Goal: Task Accomplishment & Management: Use online tool/utility

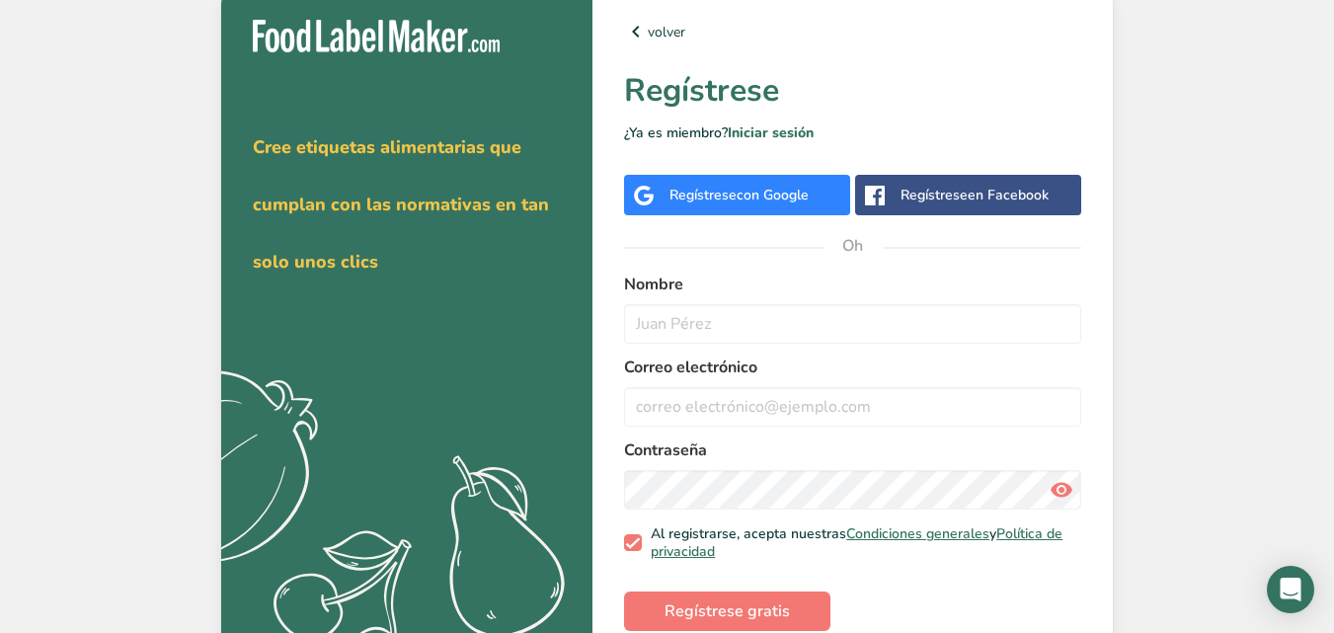
drag, startPoint x: 1143, startPoint y: 71, endPoint x: 1154, endPoint y: 71, distance: 10.9
click at [1153, 71] on div "Obténga su prueba gratuitamente [DATE] Cree etiquetas alimentarias que cumplan …" at bounding box center [667, 331] width 1334 height 663
click at [734, 210] on div "Regístrese con Google" at bounding box center [737, 195] width 226 height 40
click at [747, 187] on font "con Google" at bounding box center [772, 195] width 72 height 19
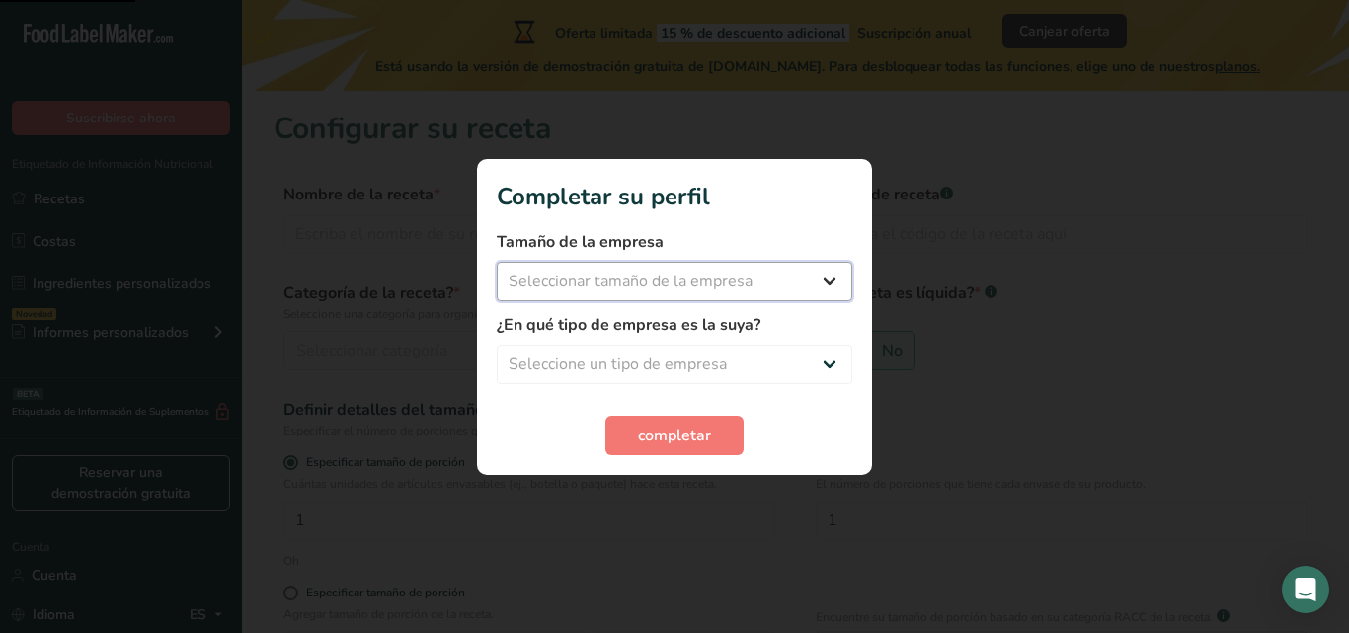
click at [726, 278] on select "Seleccionar tamaño de la empresa Menos de 10 empleados De 10 a 50 empleados De …" at bounding box center [674, 281] width 355 height 39
select select "1"
click at [497, 262] on select "Seleccionar tamaño de la empresa Menos de 10 empleados De 10 a 50 empleados De …" at bounding box center [674, 281] width 355 height 39
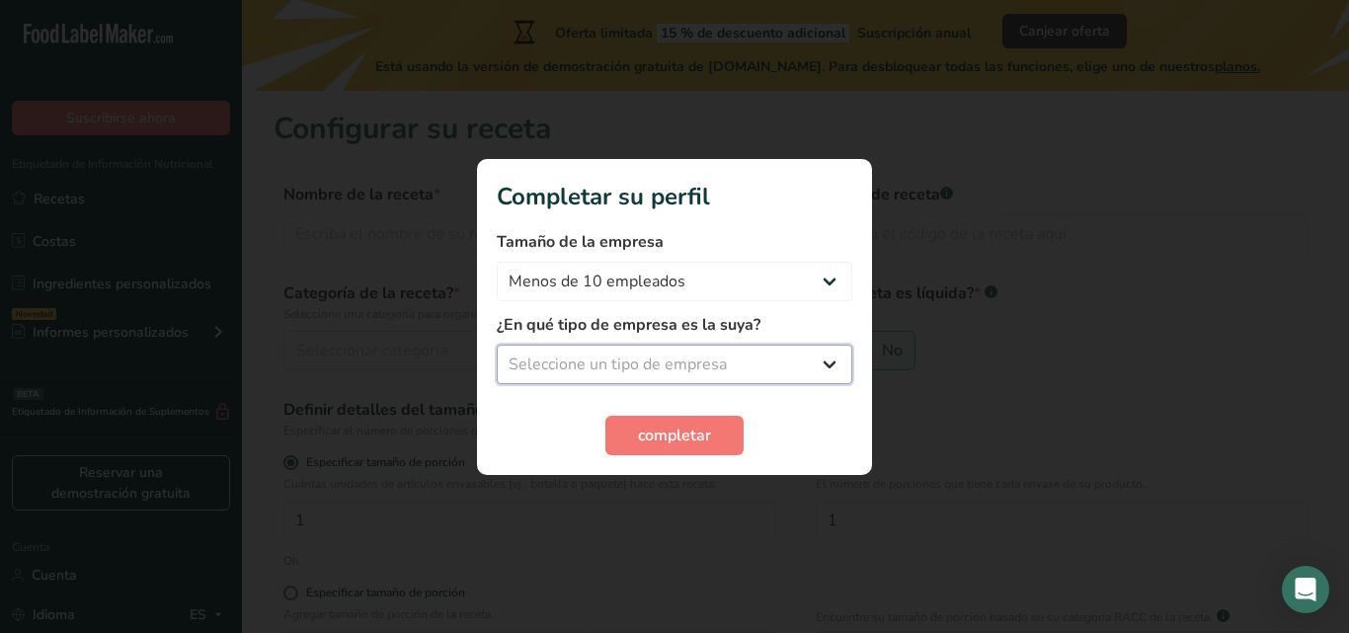
click at [659, 382] on select "Seleccione un tipo de empresa Fabricante de alimentos envasados Restaurante y c…" at bounding box center [674, 364] width 355 height 39
select select "8"
click at [497, 345] on select "Seleccione un tipo de empresa Fabricante de alimentos envasados Restaurante y c…" at bounding box center [674, 364] width 355 height 39
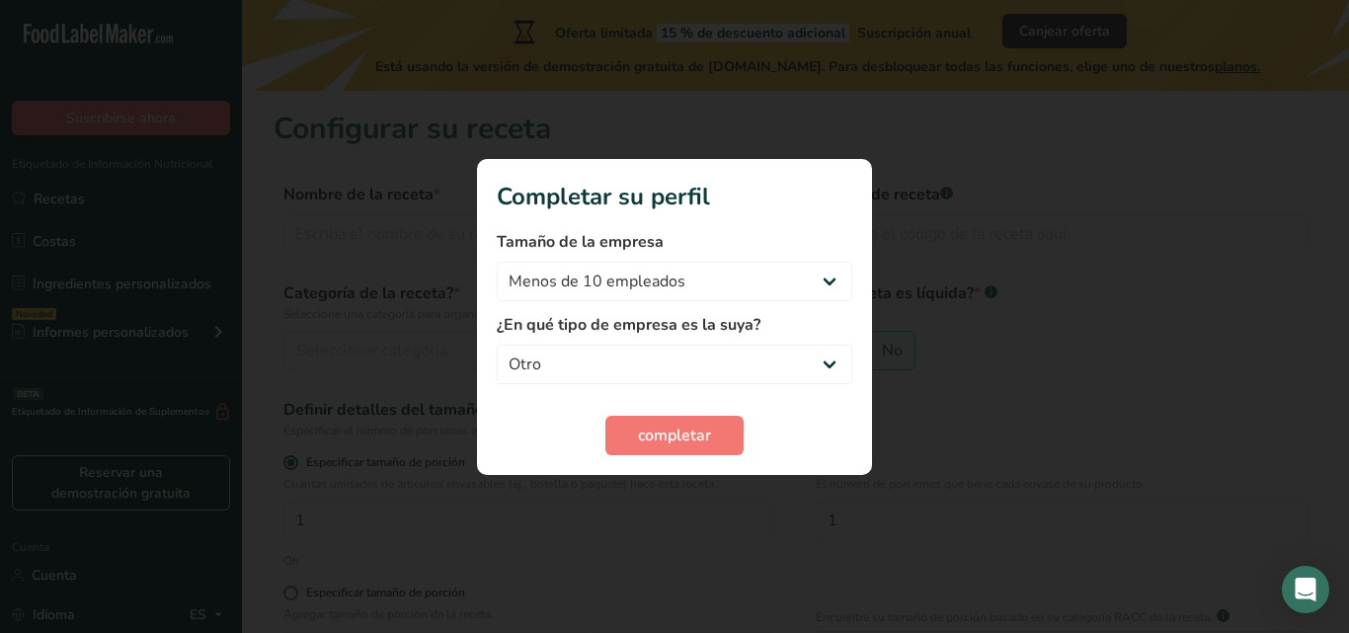
click at [618, 462] on section "Completar su perfil Tamaño de la empresa Menos de 10 empleados De 10 a 50 emple…" at bounding box center [674, 317] width 395 height 316
click at [649, 438] on font "completar" at bounding box center [674, 436] width 73 height 22
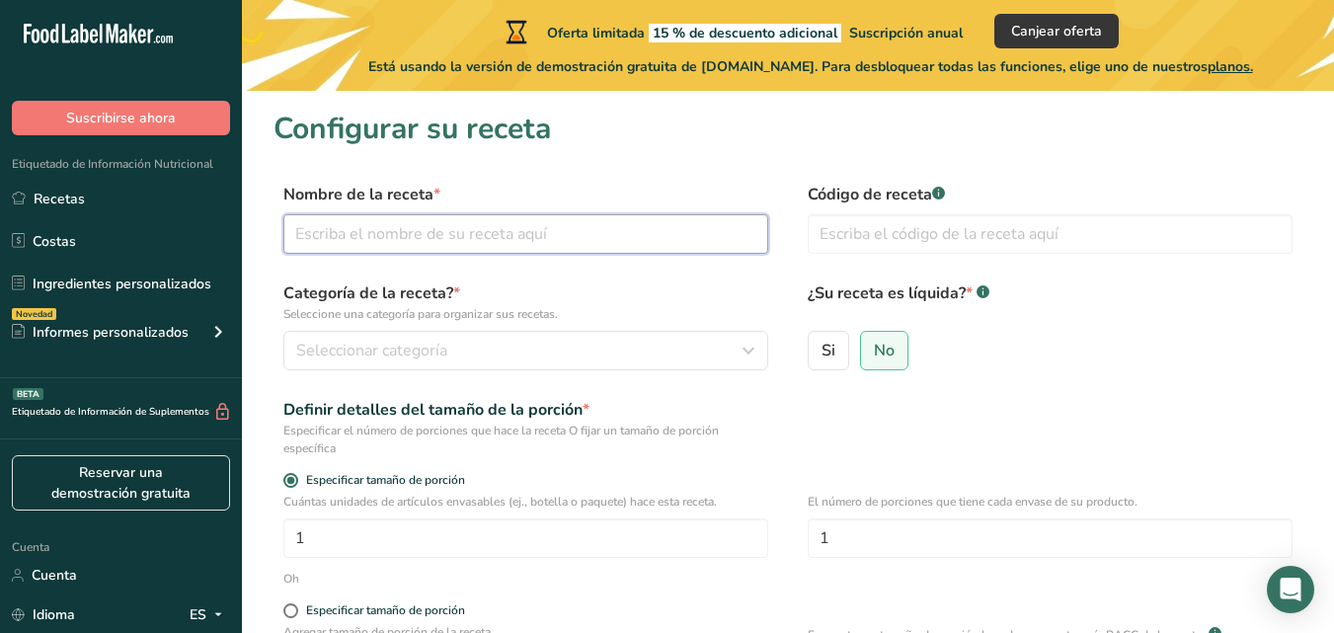
click at [462, 240] on input "text" at bounding box center [525, 233] width 485 height 39
type input "muffin de huevo"
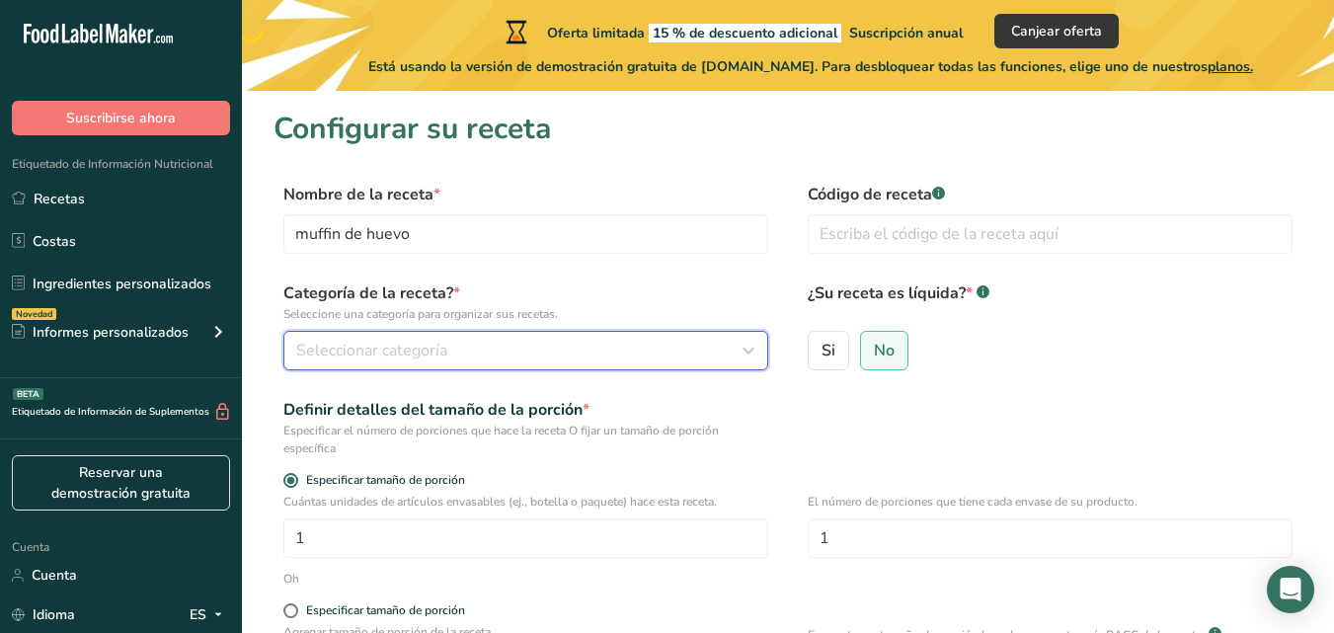
click at [402, 337] on button "Seleccionar categoría" at bounding box center [525, 350] width 485 height 39
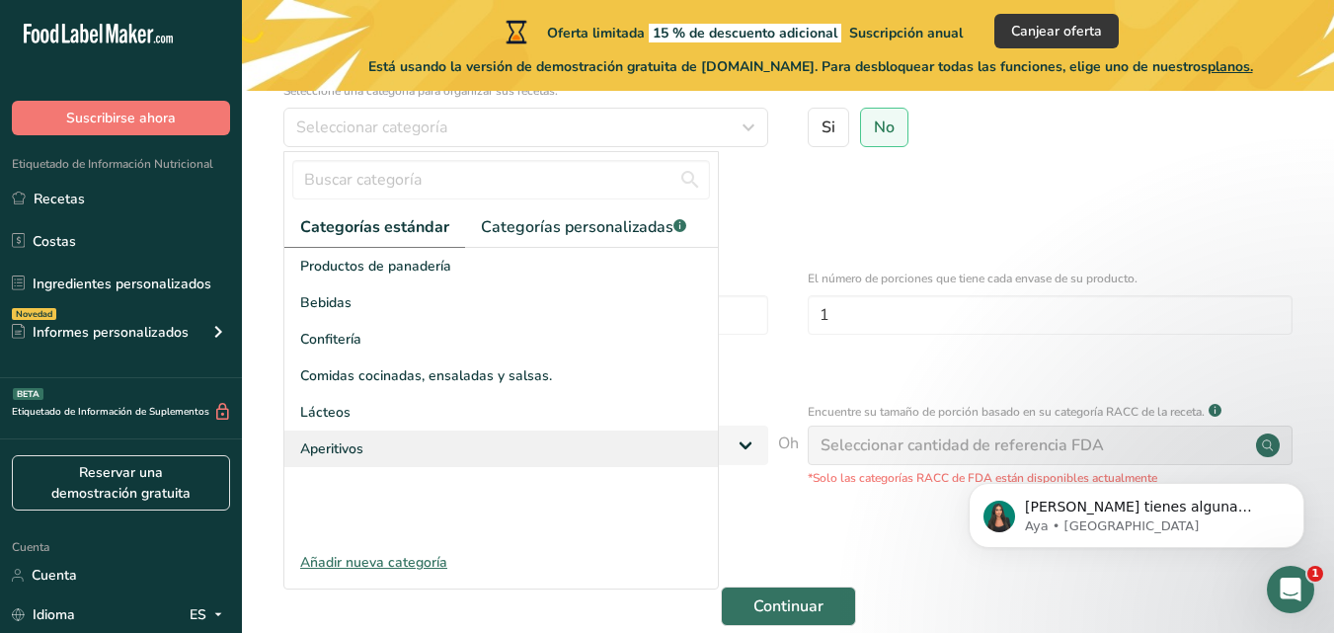
scroll to position [230, 0]
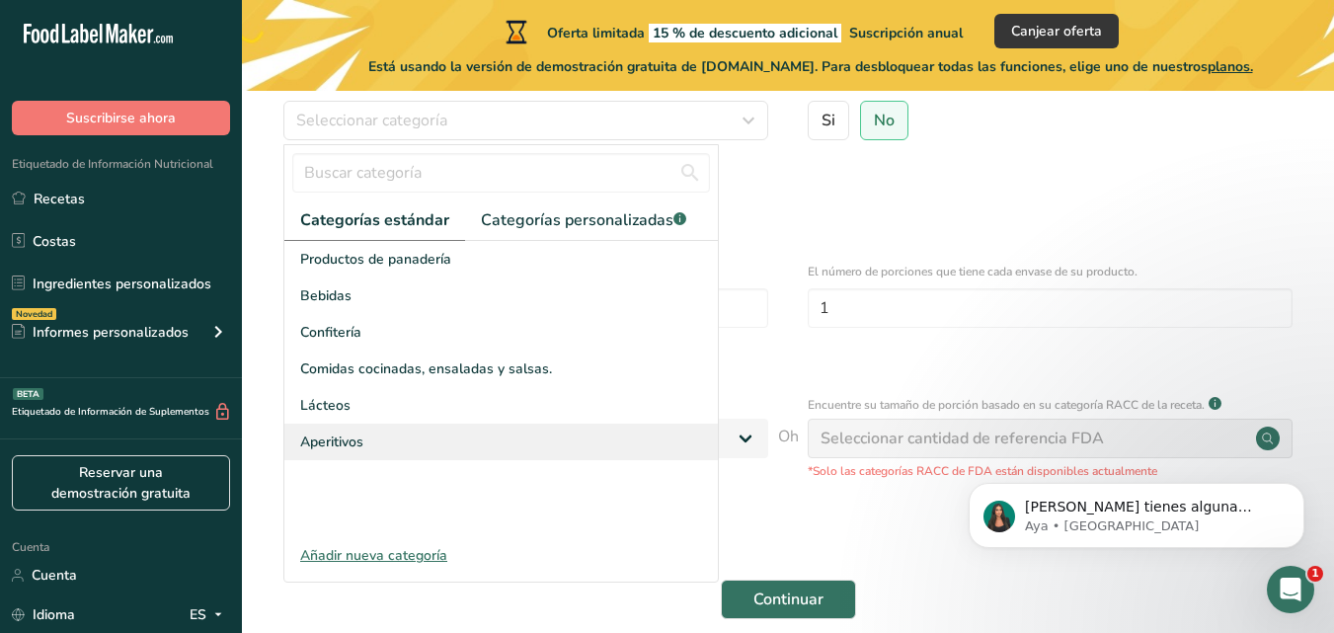
click at [345, 440] on font "Aperitivos" at bounding box center [331, 441] width 63 height 19
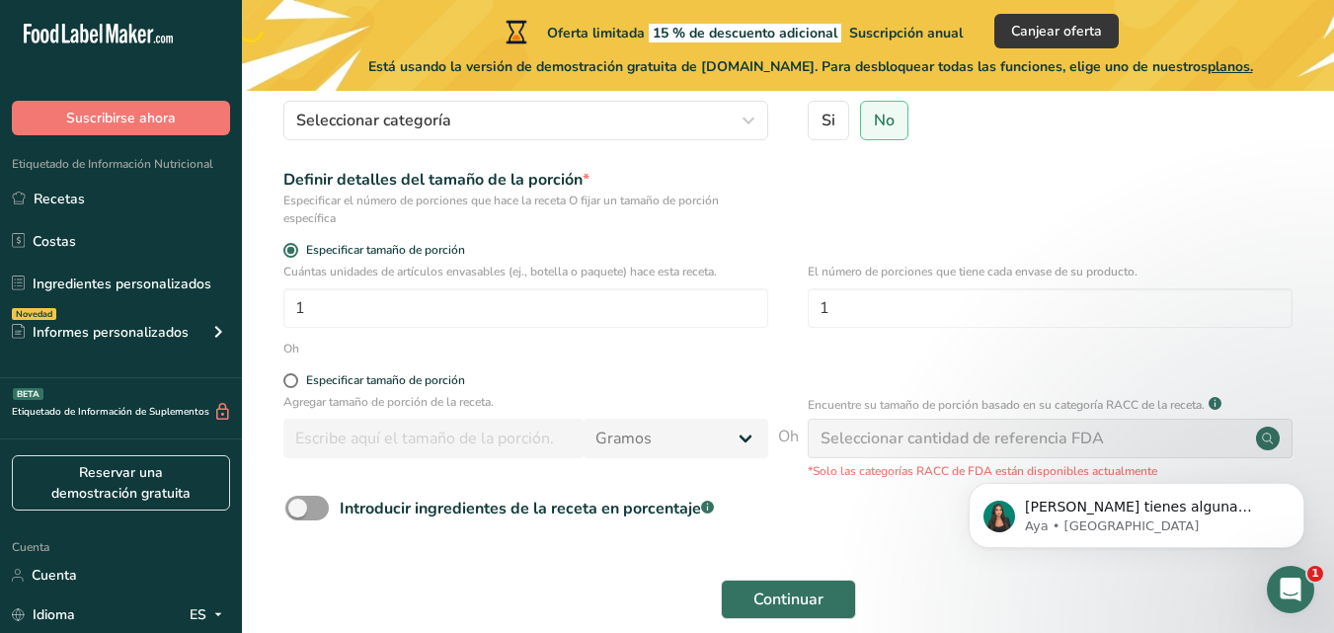
click at [286, 388] on div "Especificar tamaño de porción" at bounding box center [525, 383] width 485 height 20
click at [284, 383] on span at bounding box center [290, 380] width 15 height 15
click at [284, 383] on input "Especificar tamaño de porción" at bounding box center [289, 380] width 13 height 13
radio input "true"
radio input "false"
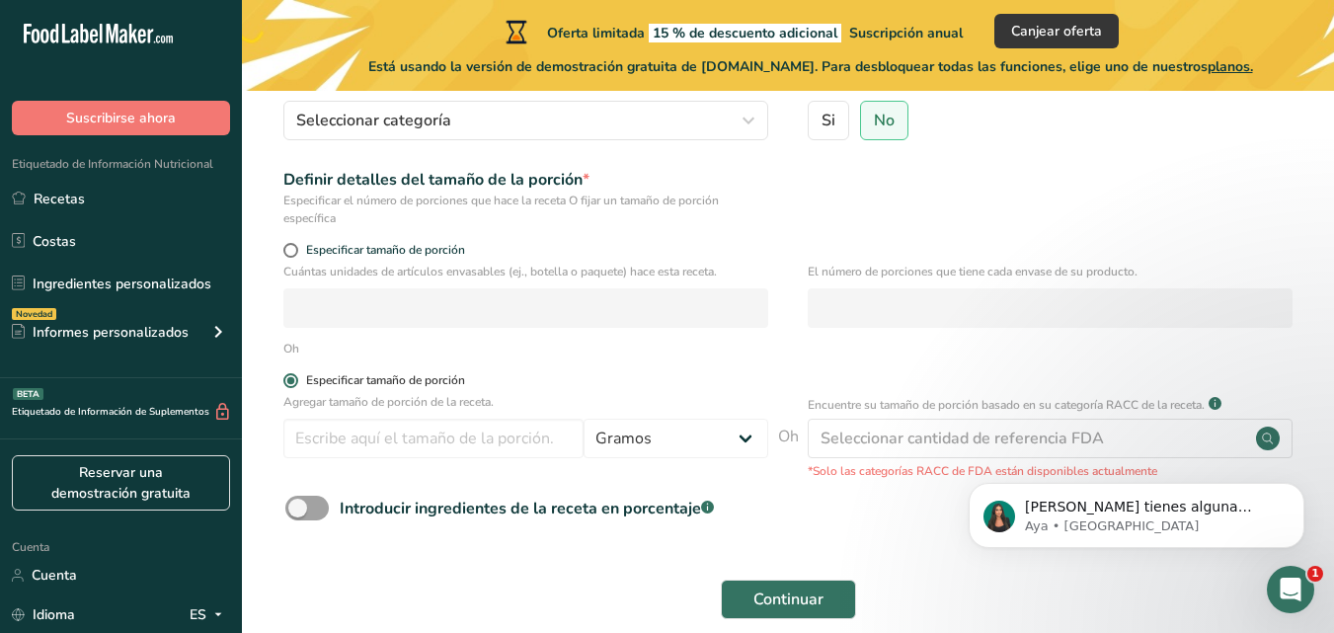
click at [286, 383] on span at bounding box center [290, 380] width 15 height 15
click at [286, 383] on input "Especificar tamaño de porción" at bounding box center [289, 380] width 13 height 13
click at [286, 383] on span at bounding box center [290, 380] width 15 height 15
click at [286, 383] on input "Especificar tamaño de porción" at bounding box center [289, 380] width 13 height 13
click at [286, 383] on span at bounding box center [290, 380] width 15 height 15
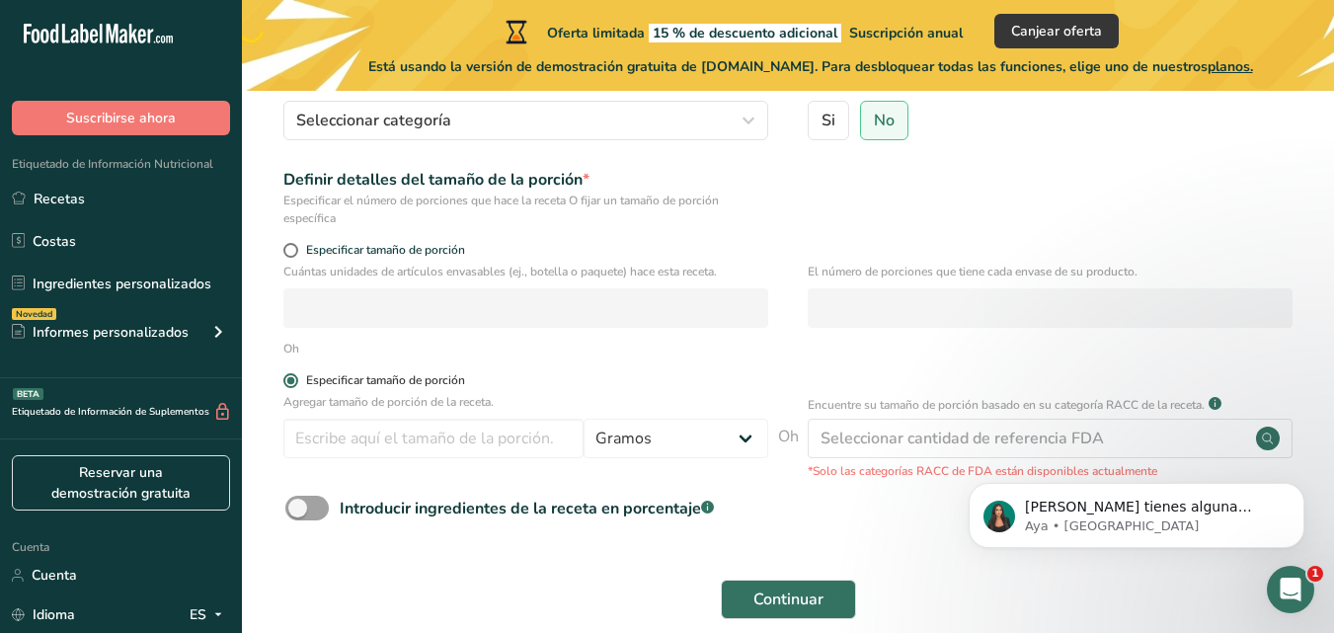
click at [286, 383] on input "Especificar tamaño de porción" at bounding box center [289, 380] width 13 height 13
click at [286, 383] on span at bounding box center [290, 380] width 15 height 15
click at [286, 383] on input "Especificar tamaño de porción" at bounding box center [289, 380] width 13 height 13
click at [286, 383] on span at bounding box center [290, 380] width 15 height 15
click at [286, 383] on input "Especificar tamaño de porción" at bounding box center [289, 380] width 13 height 13
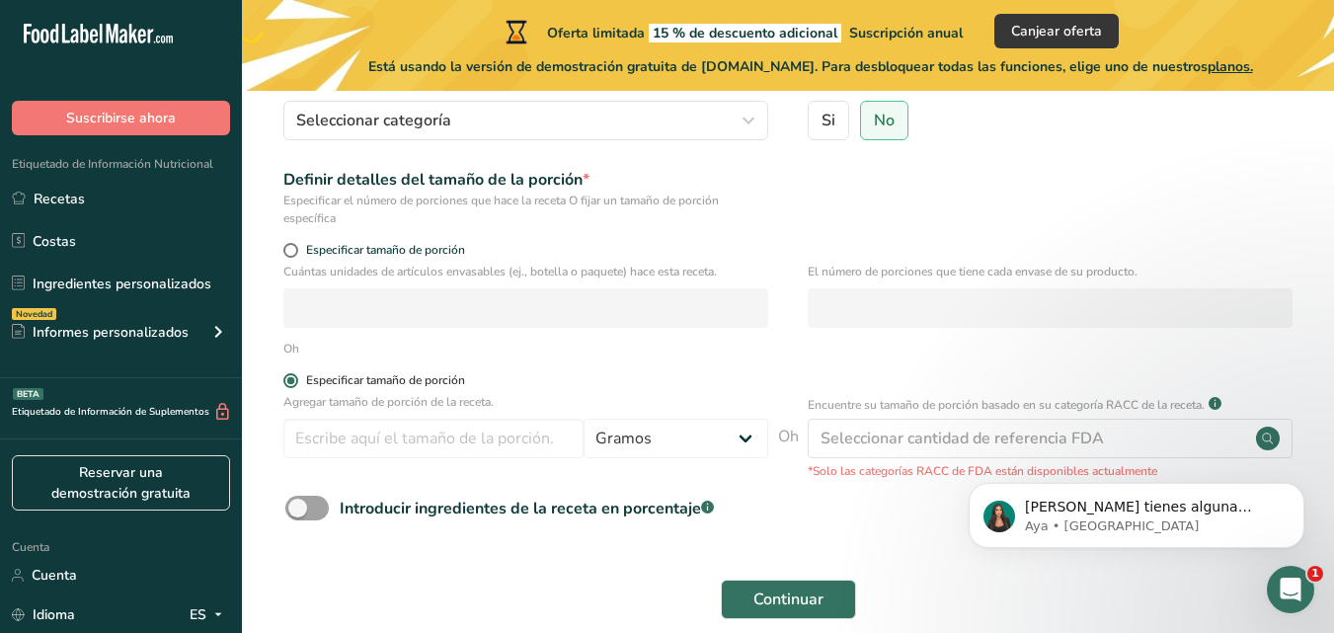
click at [286, 383] on span at bounding box center [290, 380] width 15 height 15
click at [286, 383] on input "Especificar tamaño de porción" at bounding box center [289, 380] width 13 height 13
click at [310, 333] on div "Cuántas unidades de artículos envasables (ej., botella o paquete) hace esta rec…" at bounding box center [787, 301] width 1029 height 77
click at [300, 256] on span "Especificar tamaño de porción" at bounding box center [381, 250] width 167 height 15
click at [296, 256] on input "Especificar tamaño de porción" at bounding box center [289, 250] width 13 height 13
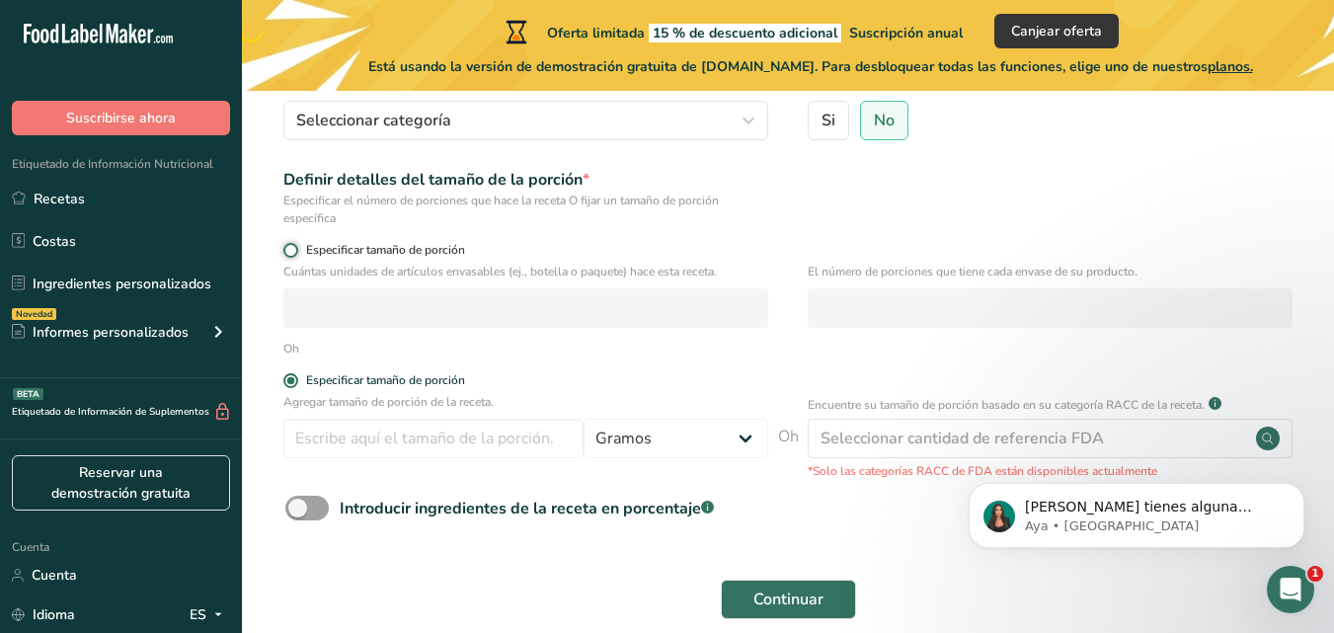
radio input "true"
radio input "false"
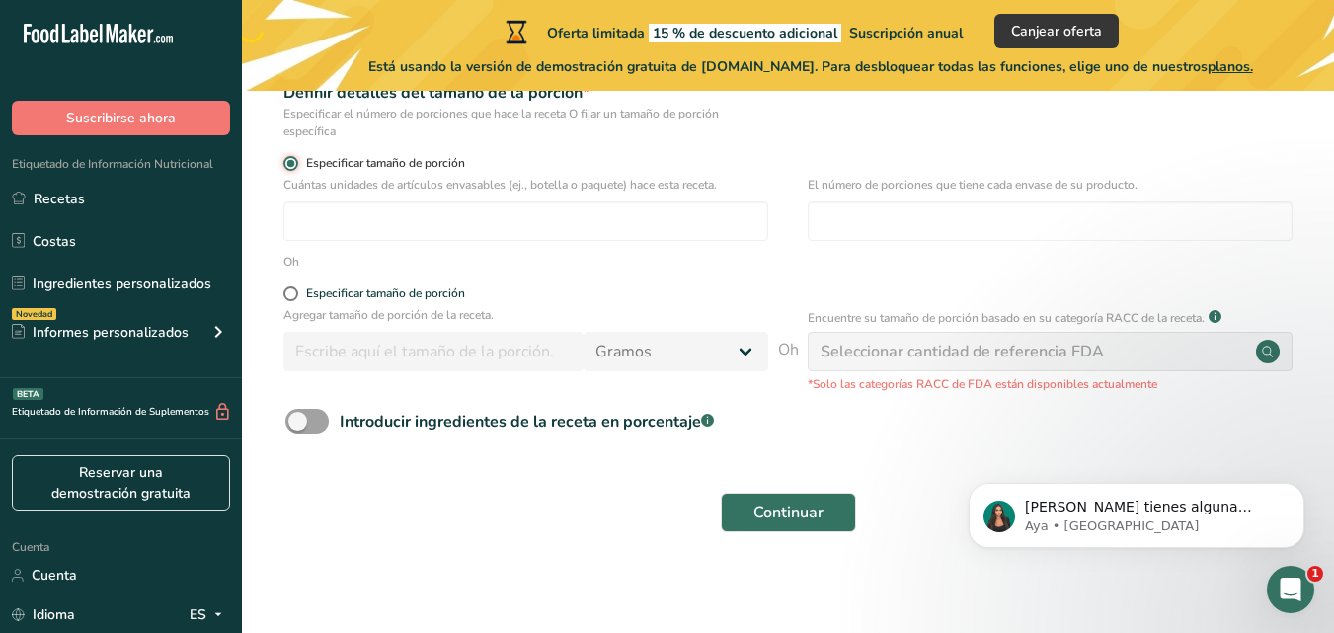
scroll to position [323, 0]
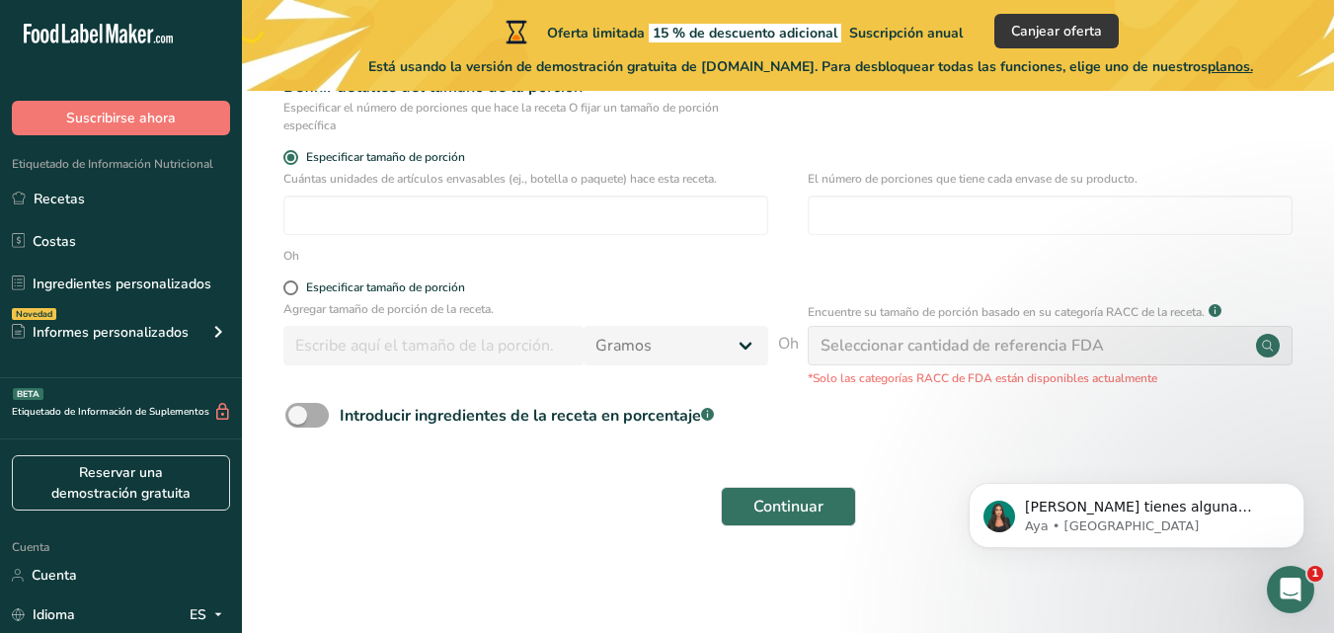
click at [320, 427] on label "Introducir ingredientes de la receta en porcentaje .a-a{fill:#347362;}.b-a{fill…" at bounding box center [499, 415] width 428 height 25
click at [298, 422] on input "Introducir ingredientes de la receta en porcentaje .a-a{fill:#347362;}.b-a{fill…" at bounding box center [291, 415] width 13 height 13
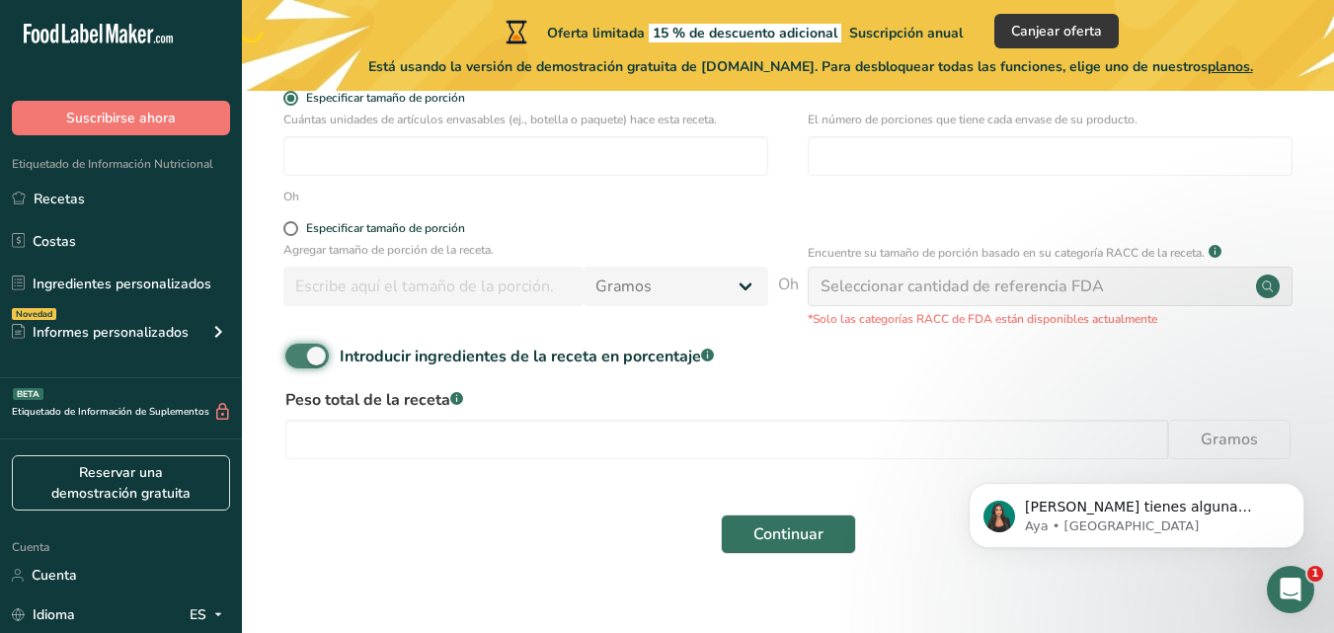
scroll to position [389, 0]
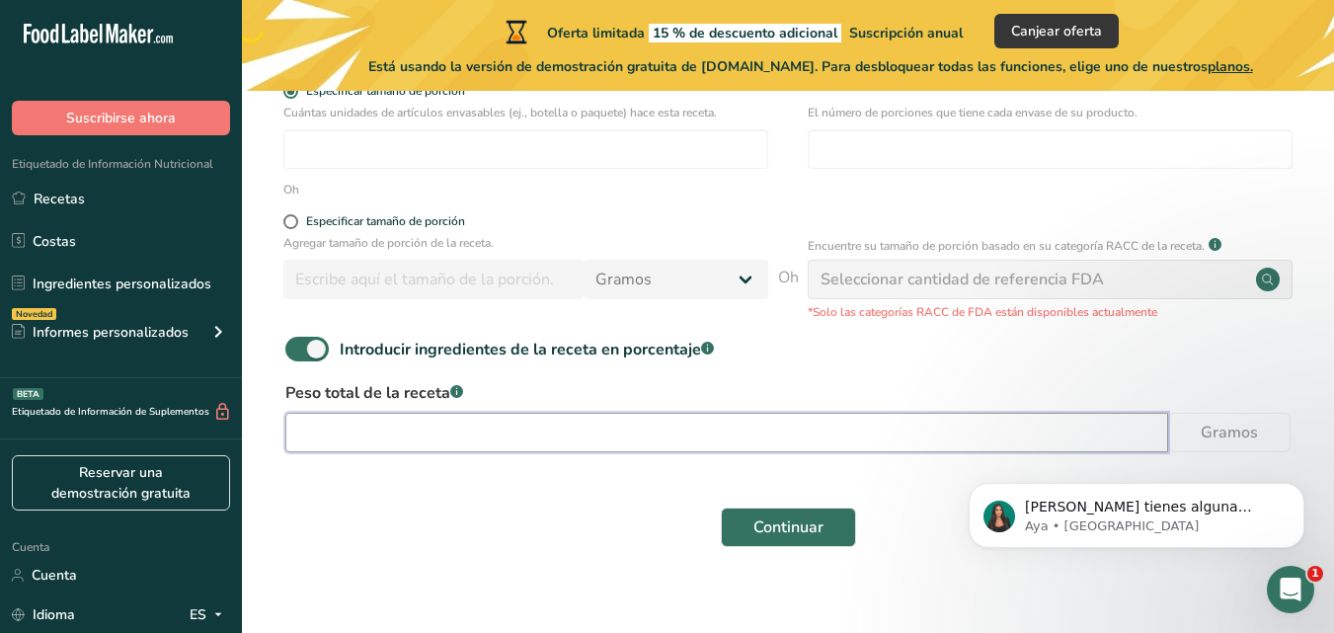
click at [328, 432] on input "number" at bounding box center [726, 432] width 883 height 39
drag, startPoint x: 1267, startPoint y: 874, endPoint x: 997, endPoint y: 441, distance: 509.5
click at [997, 441] on html "Si tienes alguna pregunta no dudes en consultarnos. ¡Estamos aquí para ayudarte…" at bounding box center [1136, 510] width 395 height 138
click at [303, 342] on span at bounding box center [306, 349] width 43 height 25
click at [298, 343] on input "Introducir ingredientes de la receta en porcentaje .a-a{fill:#347362;}.b-a{fill…" at bounding box center [291, 349] width 13 height 13
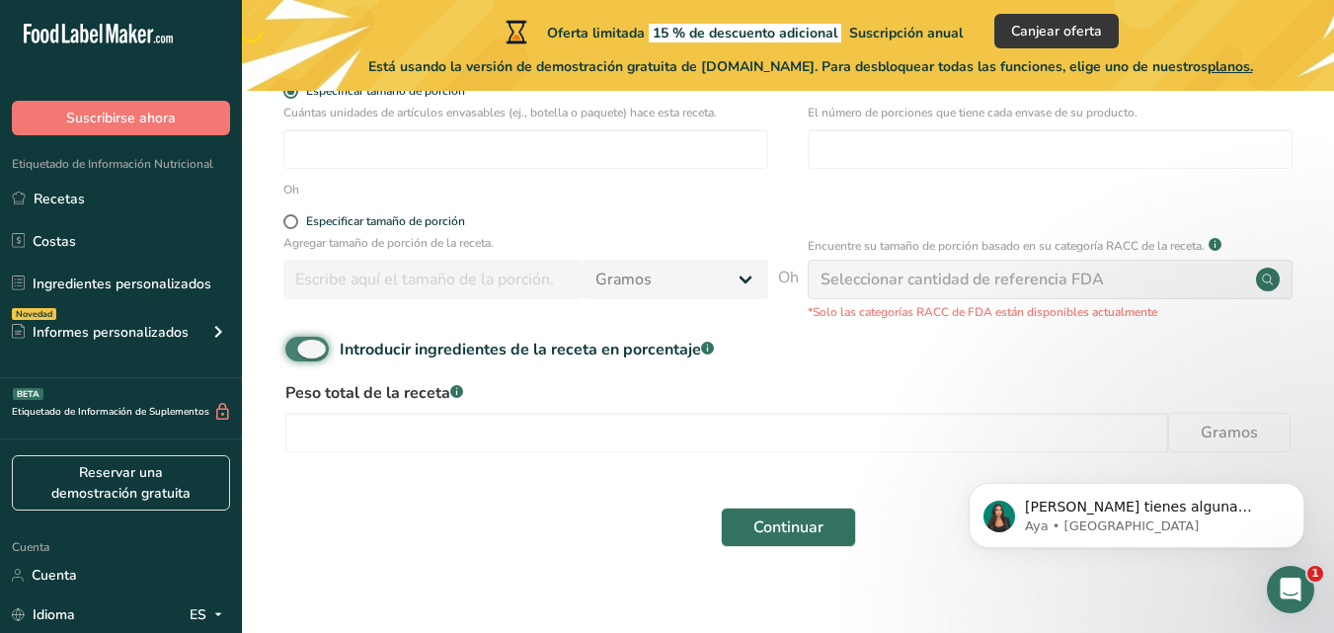
checkbox input "false"
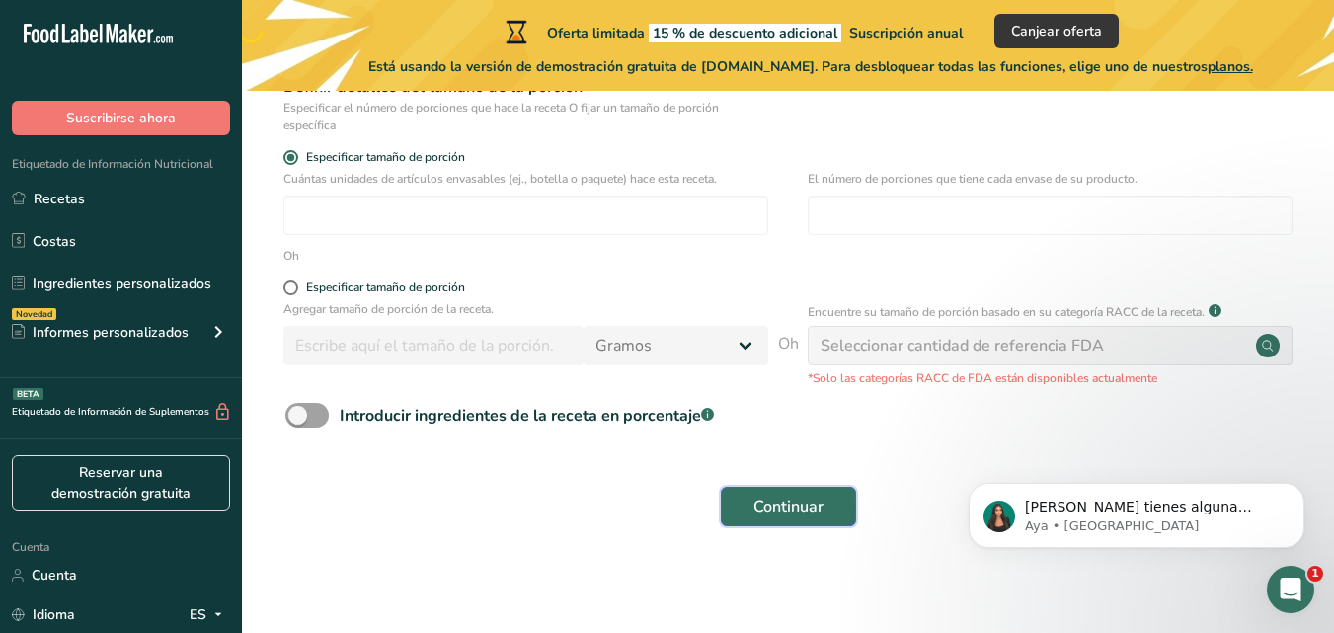
click at [807, 488] on button "Continuar" at bounding box center [788, 506] width 135 height 39
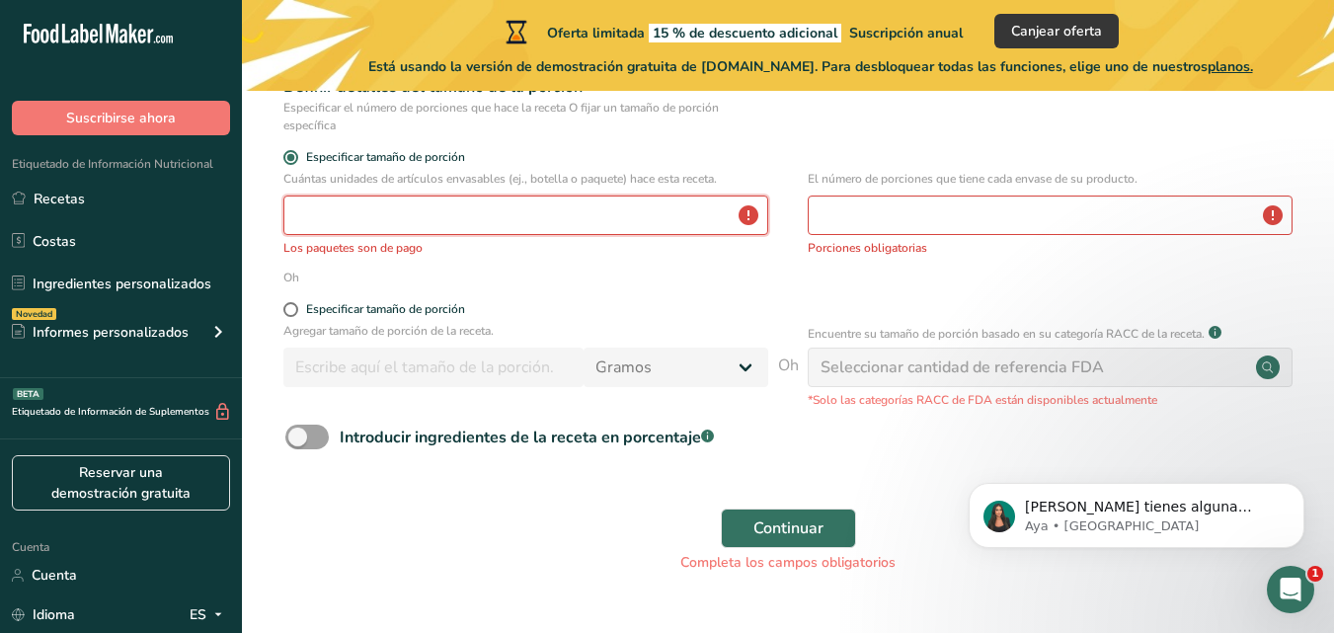
click at [486, 225] on input "number" at bounding box center [525, 214] width 485 height 39
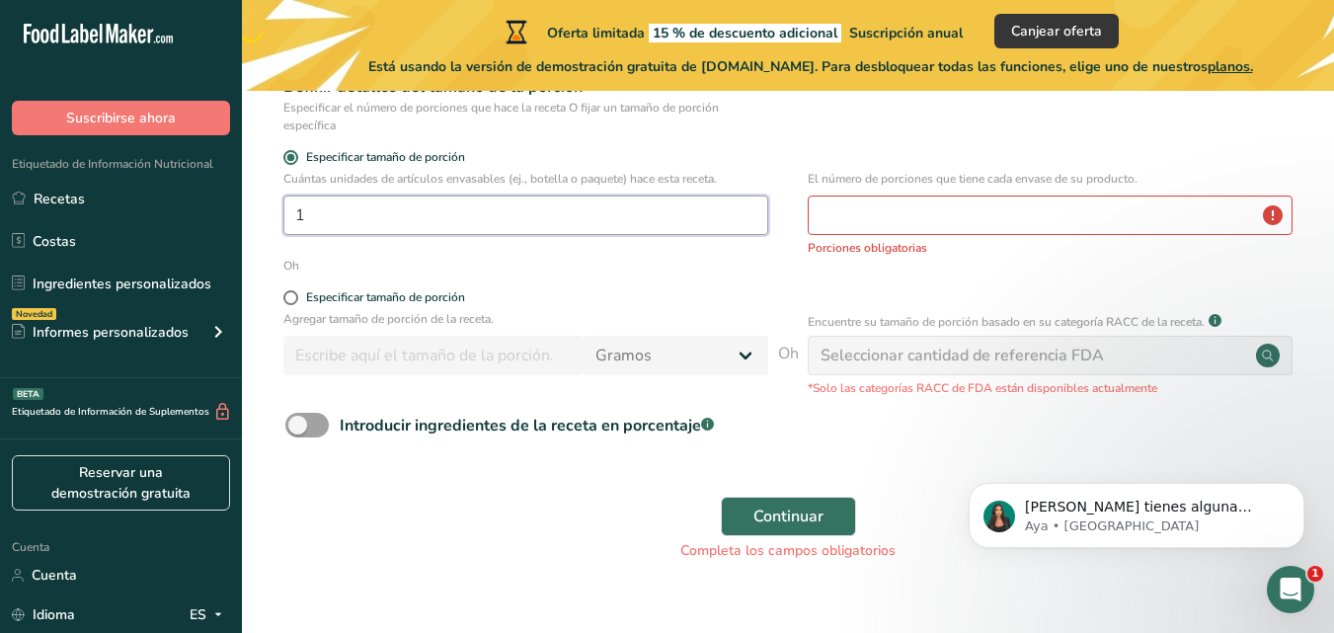
type input "1"
click at [1107, 214] on input "number" at bounding box center [1050, 214] width 485 height 39
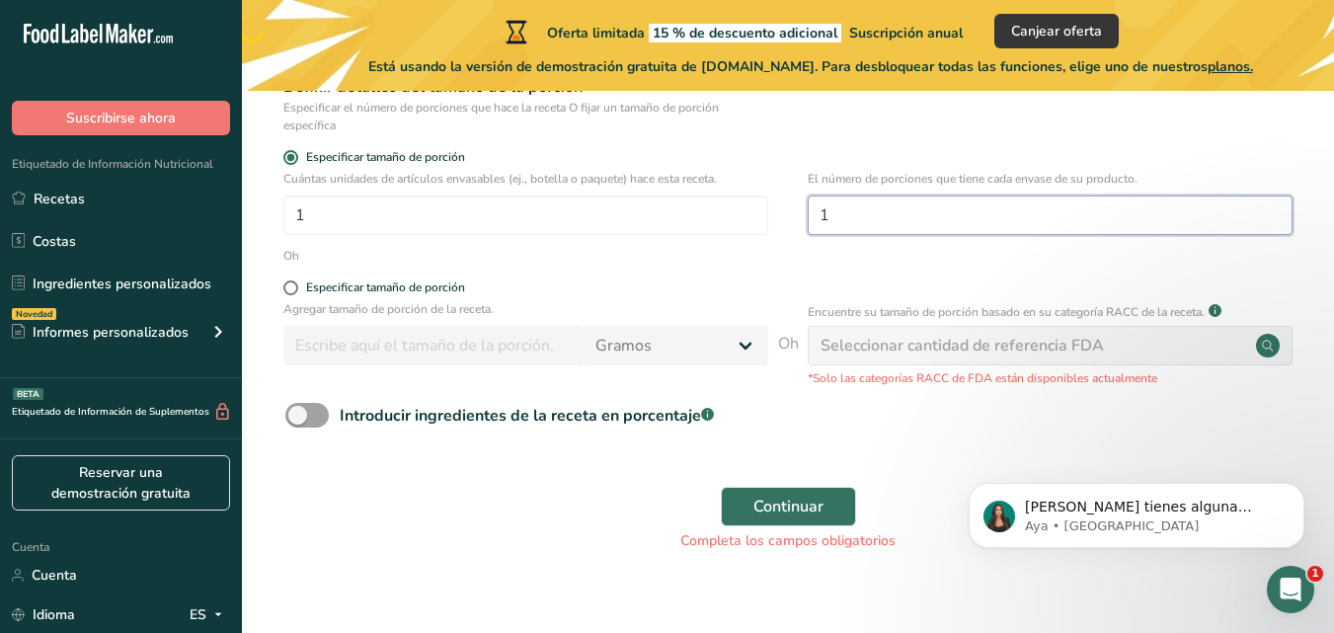
type input "1"
click at [818, 477] on div "Continuar Completa los campos obligatorios" at bounding box center [787, 519] width 1029 height 88
click at [790, 496] on font "Continuar" at bounding box center [788, 507] width 70 height 22
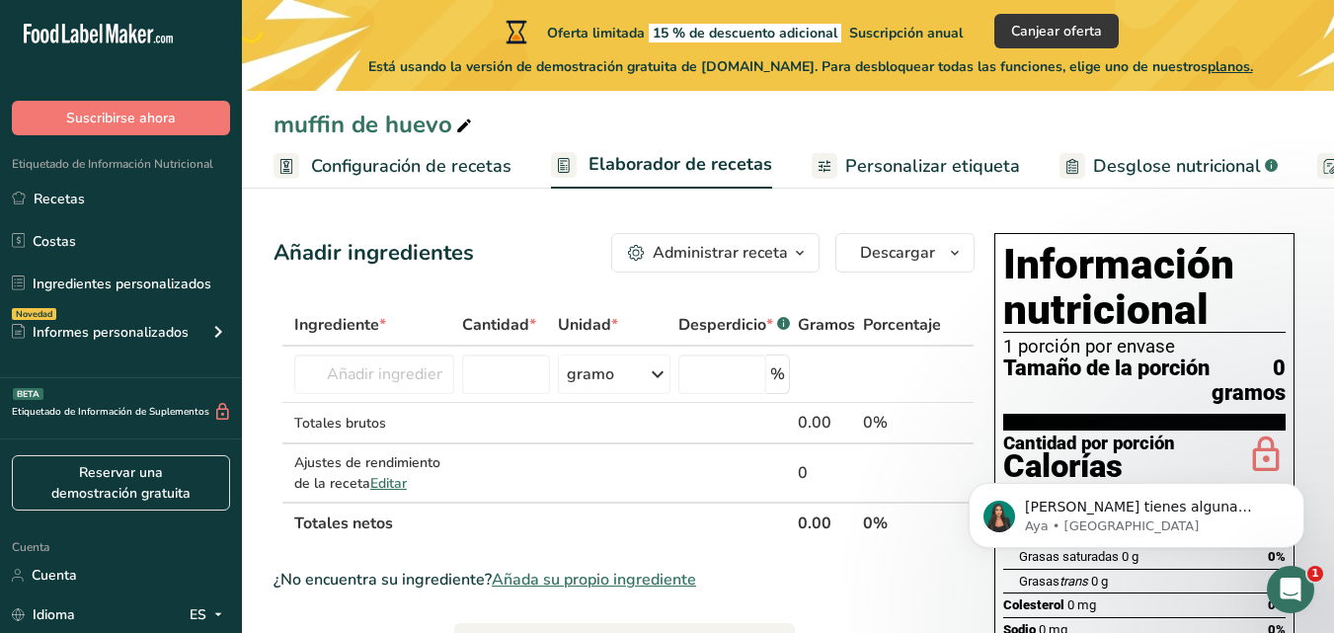
drag, startPoint x: 1291, startPoint y: 618, endPoint x: 1291, endPoint y: 580, distance: 37.5
click at [1291, 572] on body "Si tienes alguna pregunta no dudes en consultarnos. ¡Estamos aquí para ayudarte…" at bounding box center [1136, 510] width 379 height 122
click at [1301, 584] on icon "Abrir Intercom Messenger" at bounding box center [1288, 587] width 33 height 33
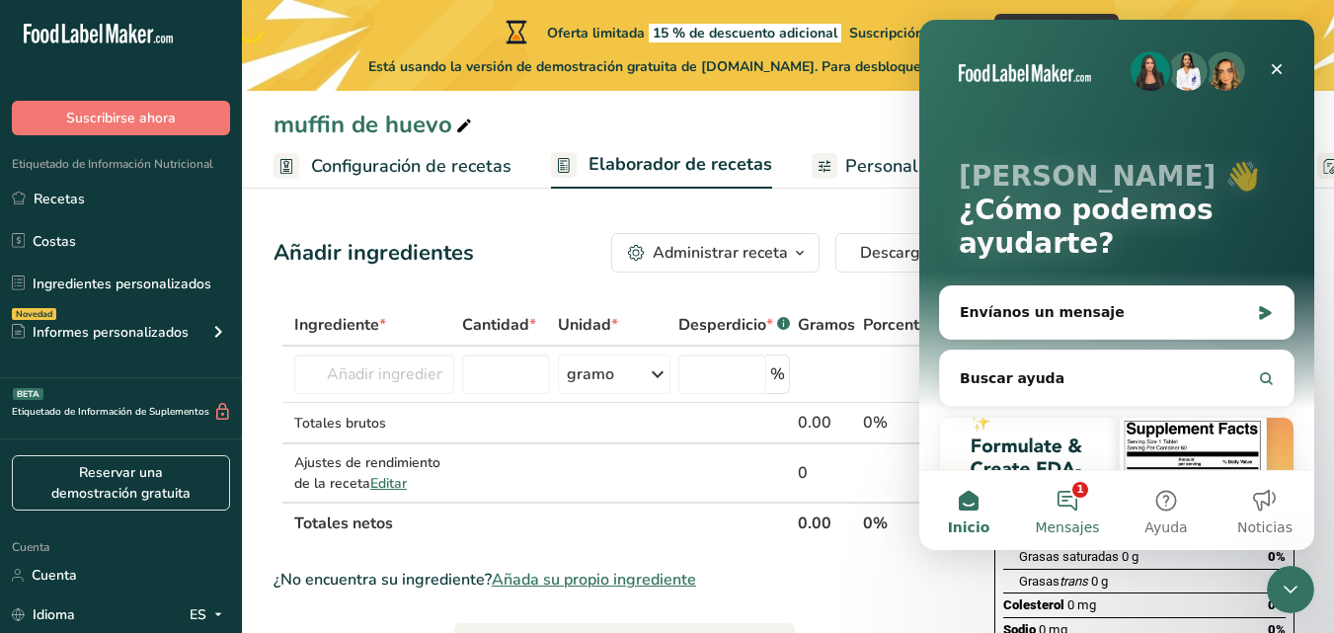
click at [1084, 500] on button "1 Mensajes" at bounding box center [1067, 510] width 99 height 79
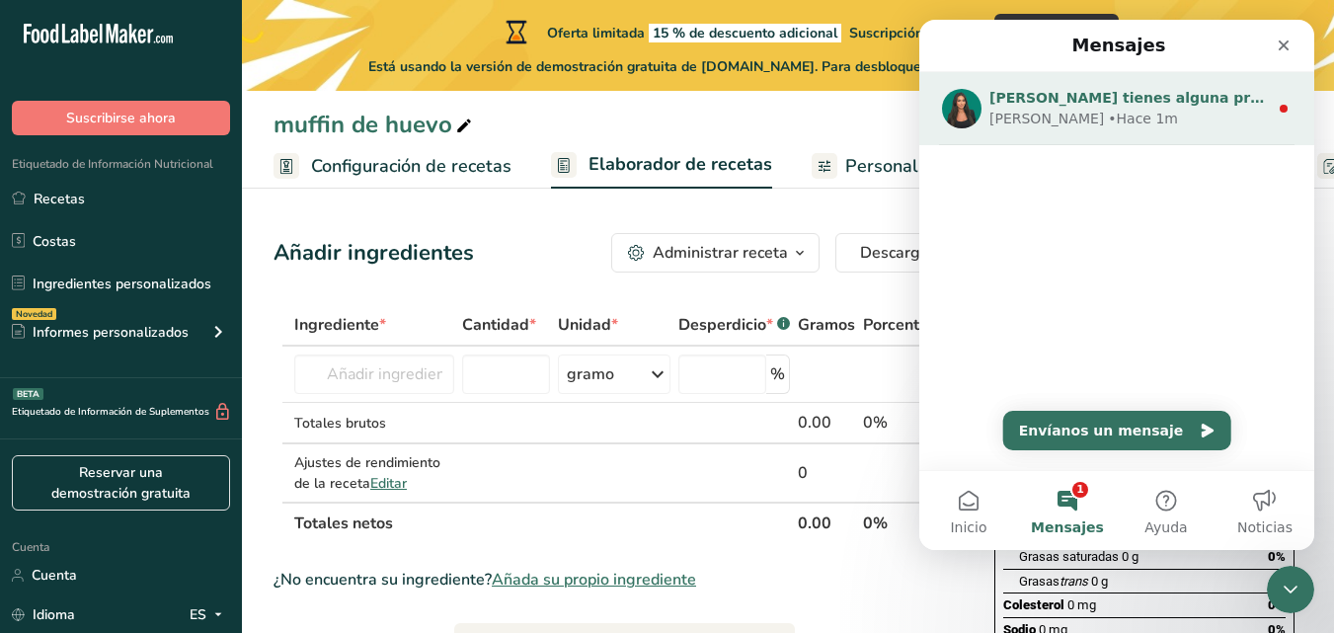
click at [1220, 78] on div "Si tienes alguna pregunta no dudes en consultarnos. ¡Estamos aquí para ayudarte…" at bounding box center [1116, 108] width 395 height 73
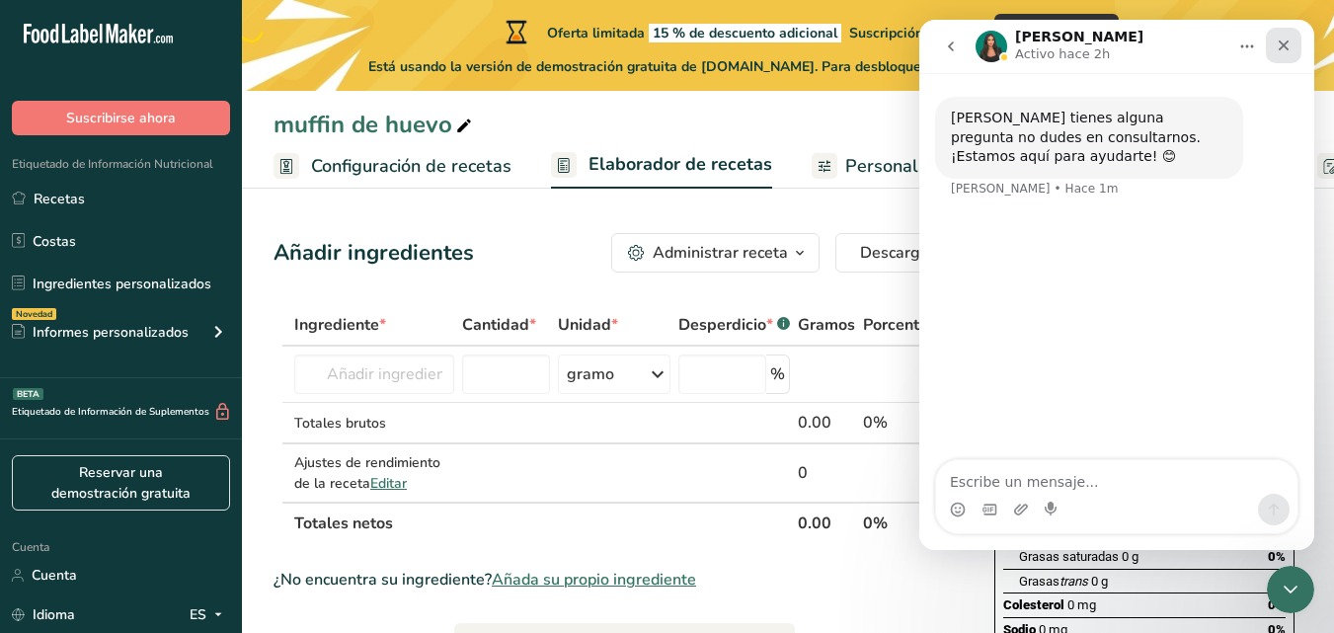
click at [1286, 51] on icon "Cerrar" at bounding box center [1284, 46] width 16 height 16
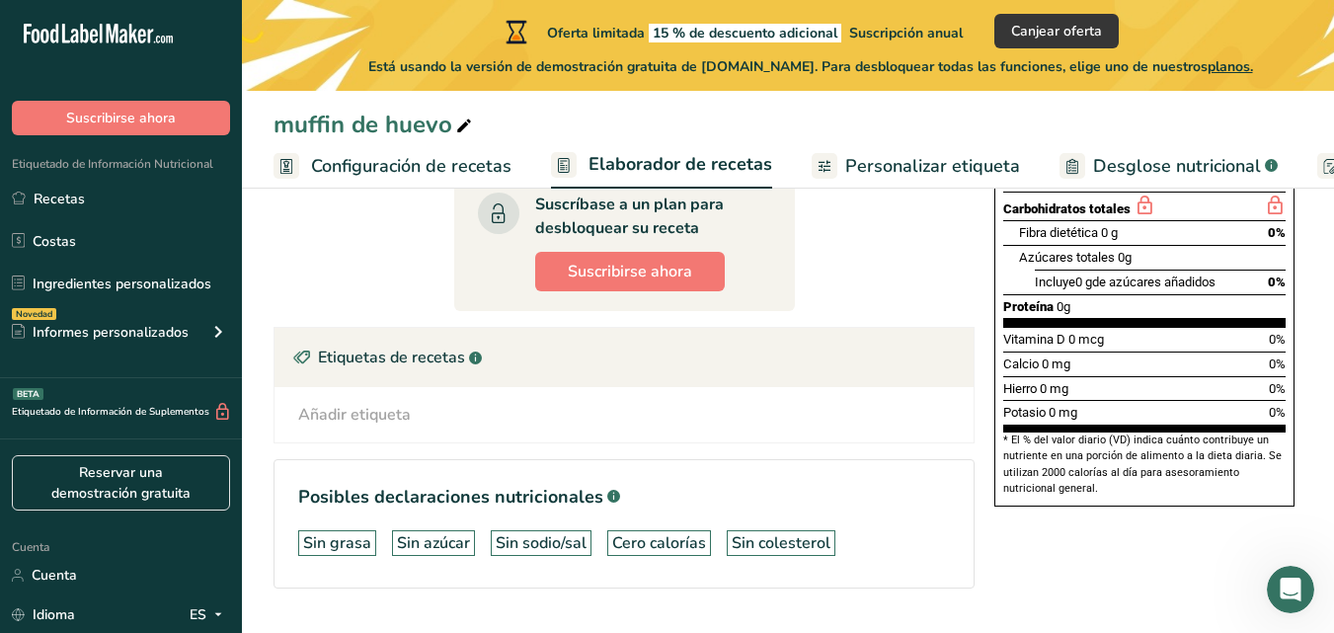
scroll to position [461, 0]
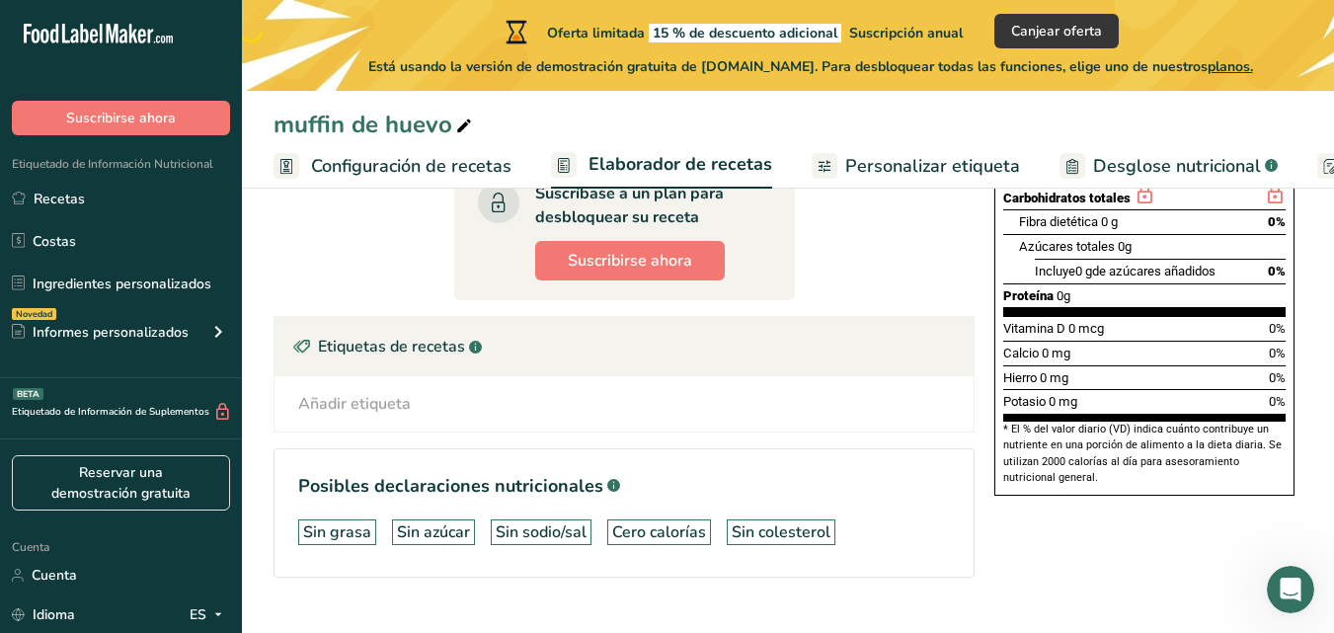
click at [1071, 390] on div "Hierro 0 mg 0%" at bounding box center [1144, 377] width 282 height 25
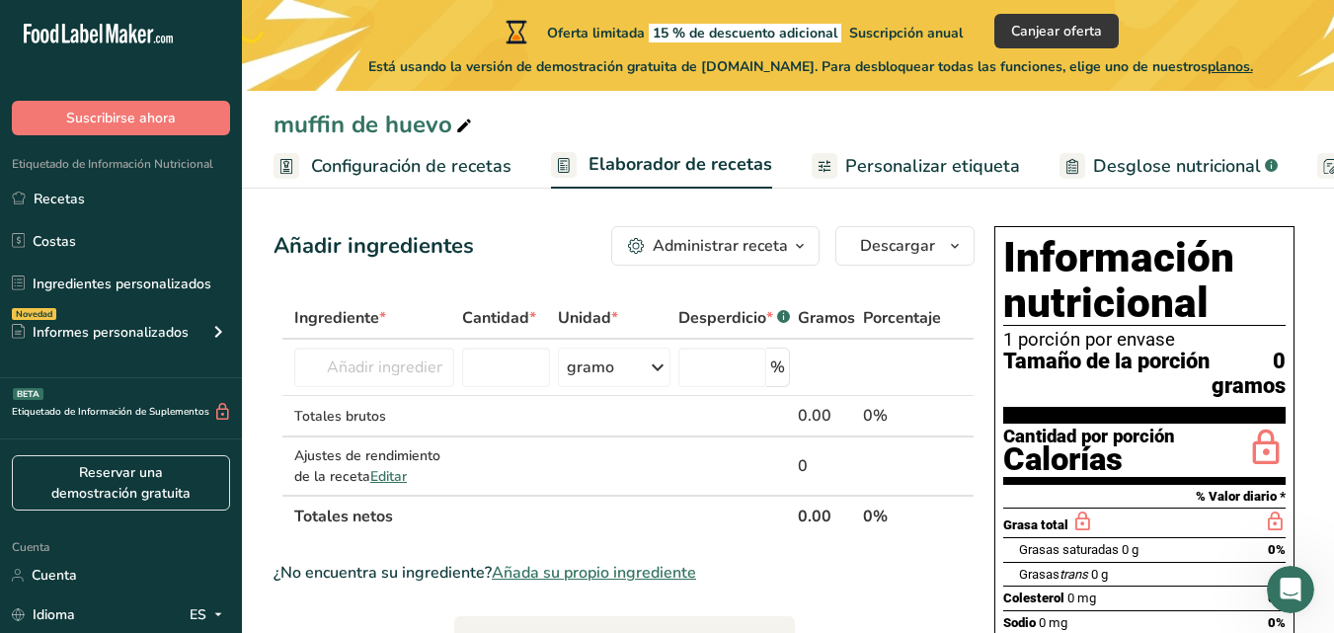
scroll to position [0, 0]
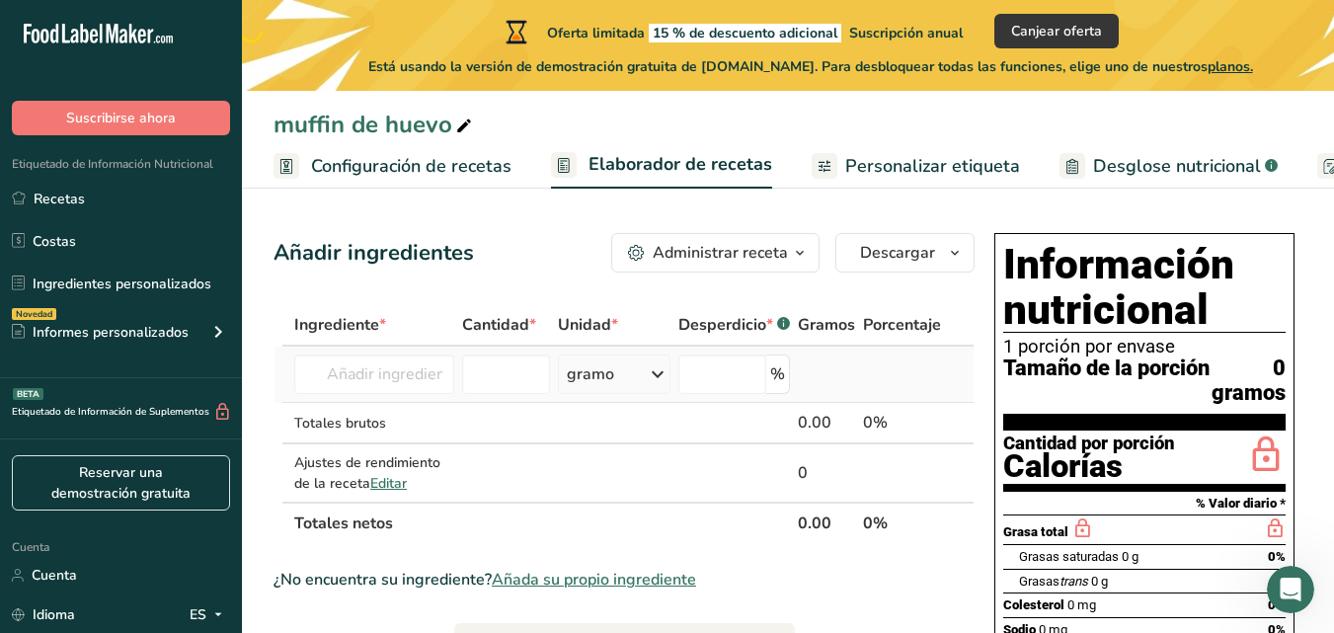
click at [360, 348] on td "Harina de almendra 1211 Leche entera, 3,25 % de grasa láctea, sin vitamina A ni…" at bounding box center [374, 375] width 168 height 56
click at [341, 364] on input "text" at bounding box center [374, 373] width 160 height 39
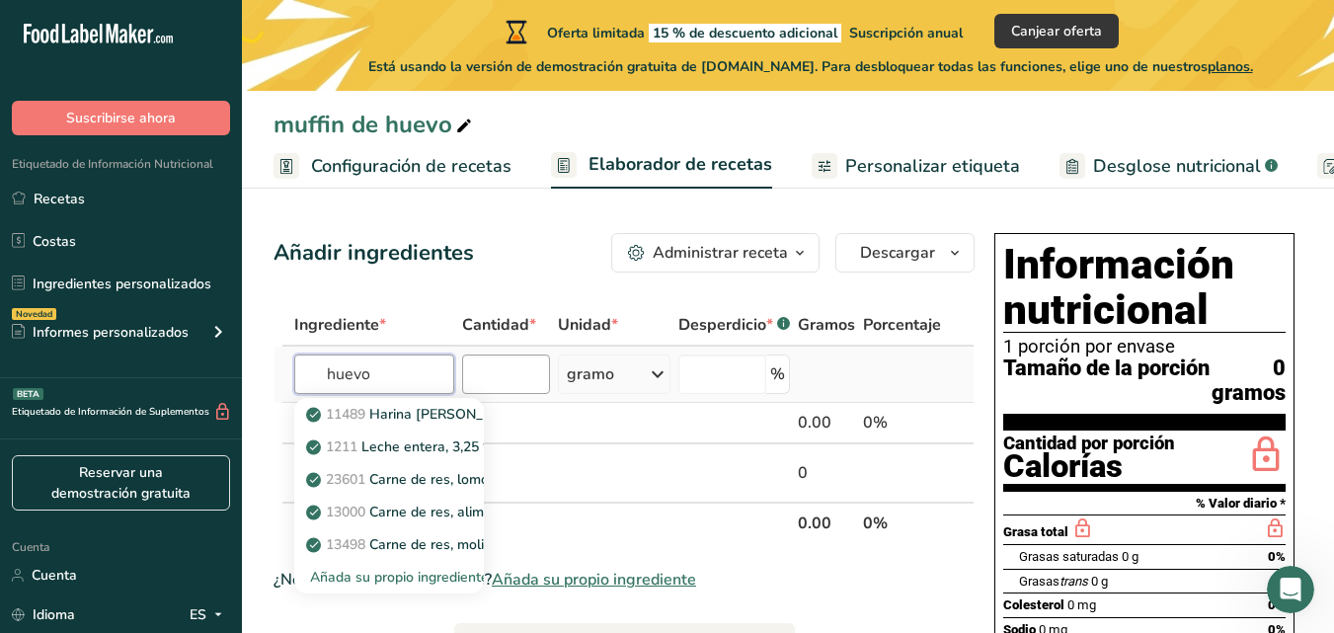
type input "huevo"
click at [504, 362] on input "number" at bounding box center [506, 373] width 88 height 39
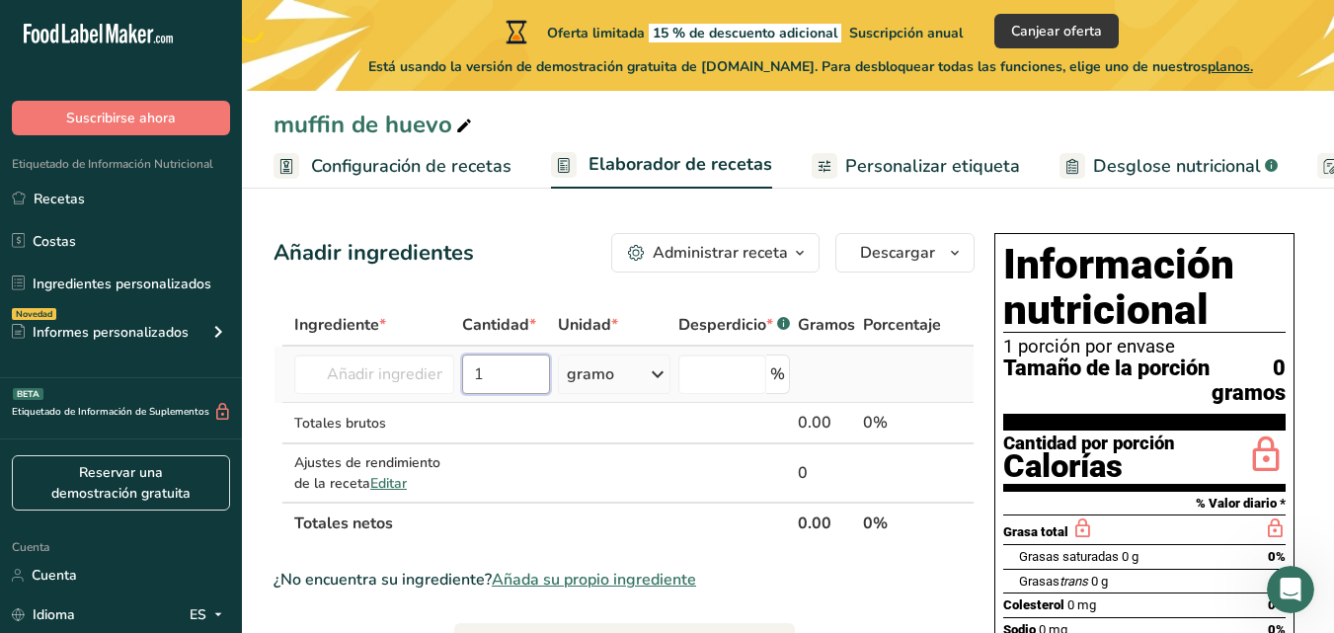
type input "1"
click at [383, 395] on td "11489 Harina de almendra 1211 Leche entera, 3,25 % de grasa láctea, sin vitamin…" at bounding box center [374, 375] width 168 height 56
click at [382, 386] on input "text" at bounding box center [374, 373] width 160 height 39
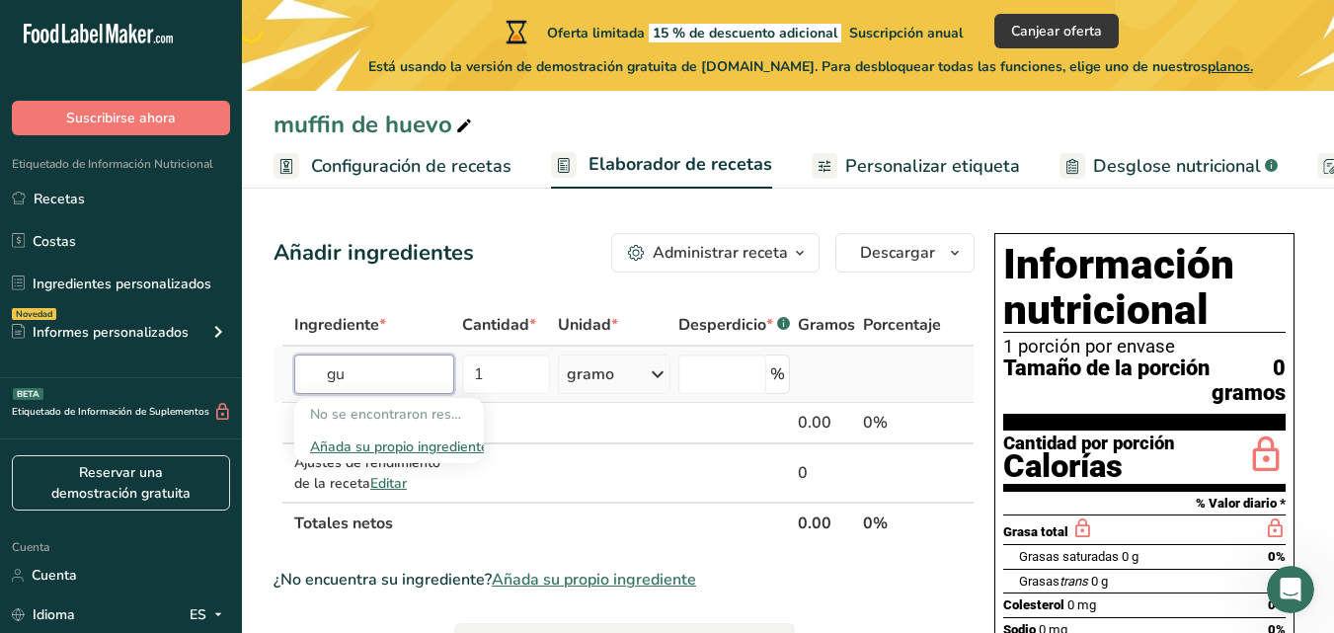
type input "g"
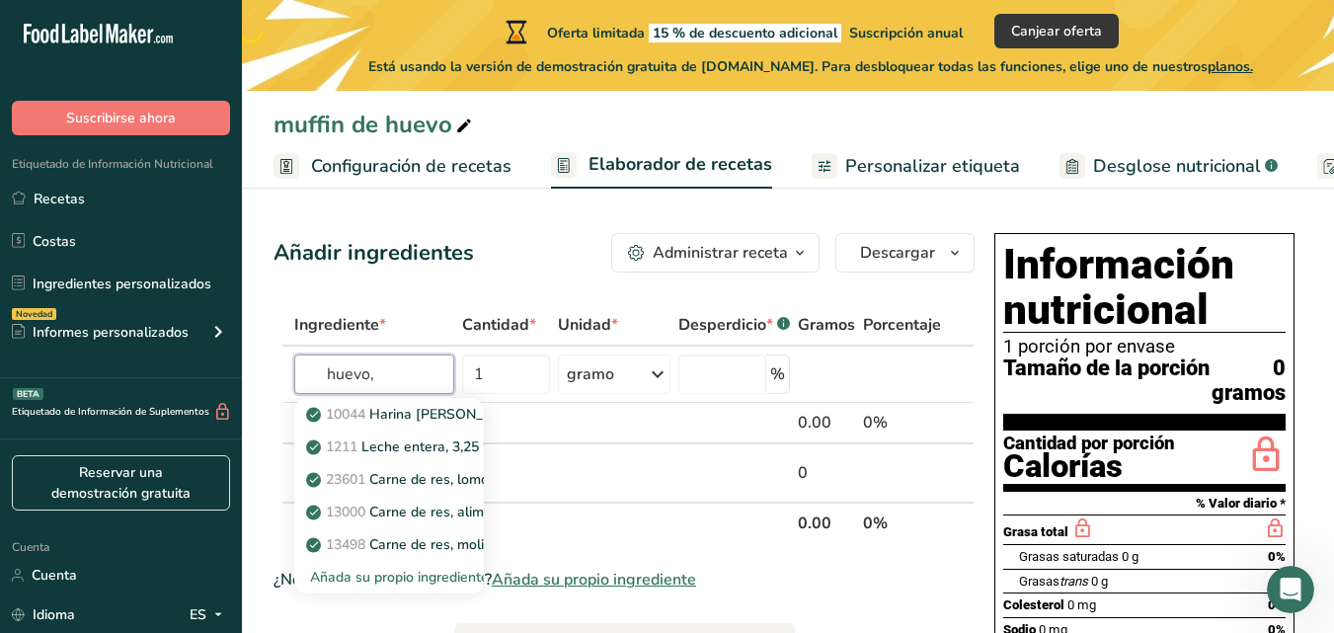
type input "huevo,"
click at [871, 156] on font "Personalizar etiqueta" at bounding box center [932, 166] width 175 height 24
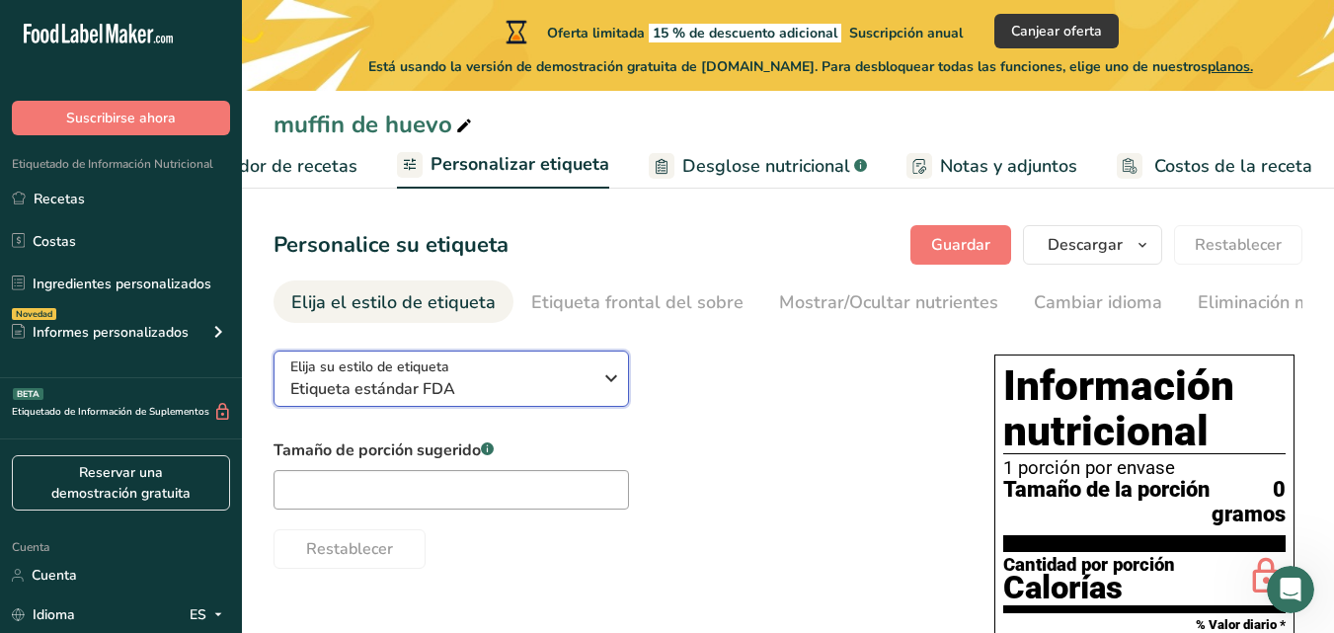
click at [408, 393] on font "Etiqueta estándar FDA" at bounding box center [372, 389] width 165 height 22
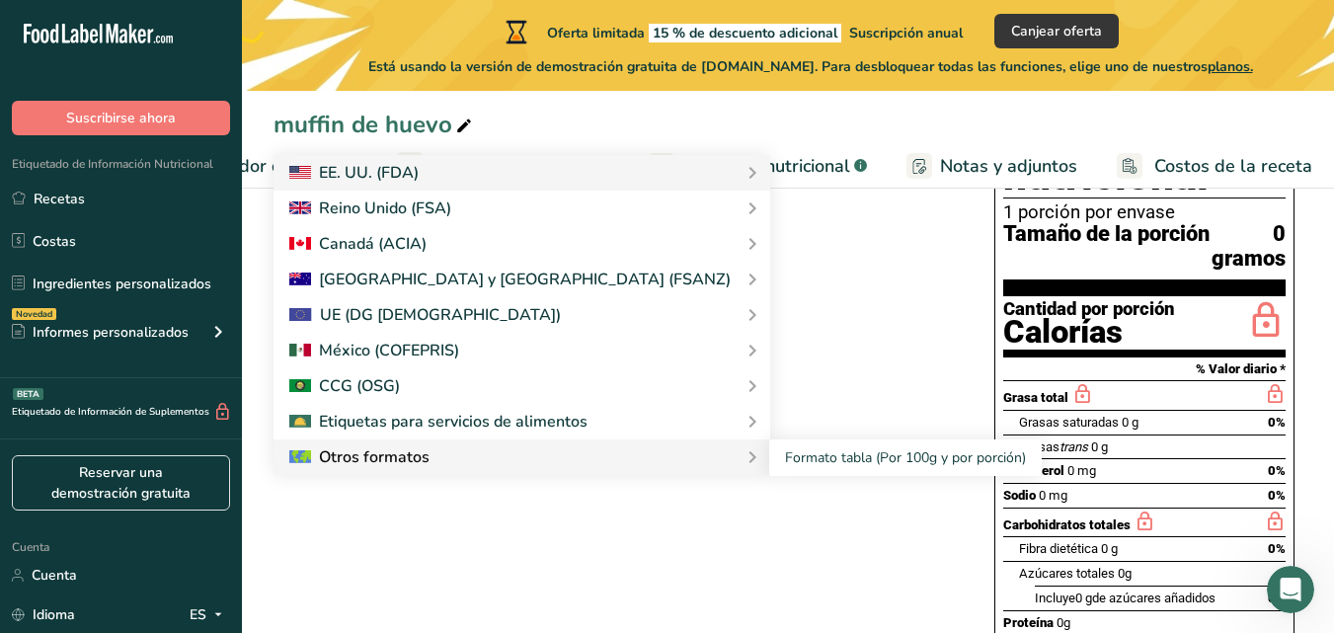
scroll to position [264, 0]
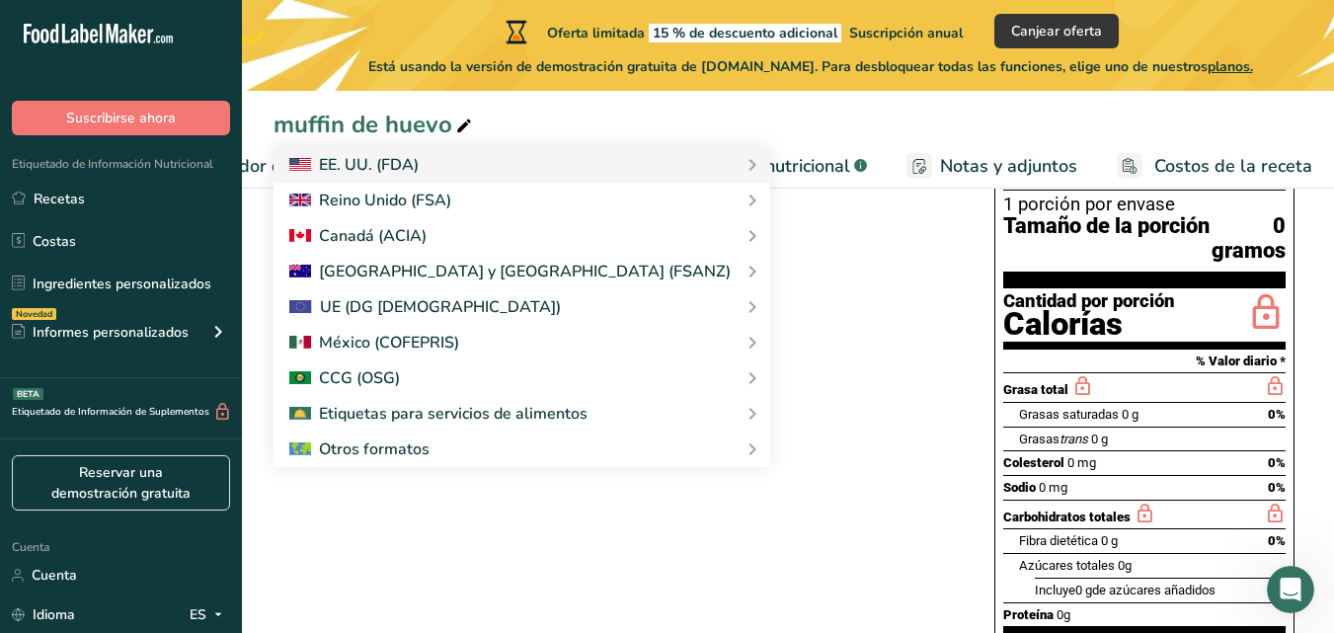
click at [571, 521] on div "Elija su estilo de etiqueta Etiqueta estándar FDA EE. UU. (FDA) Etiqueta estánd…" at bounding box center [787, 452] width 1029 height 763
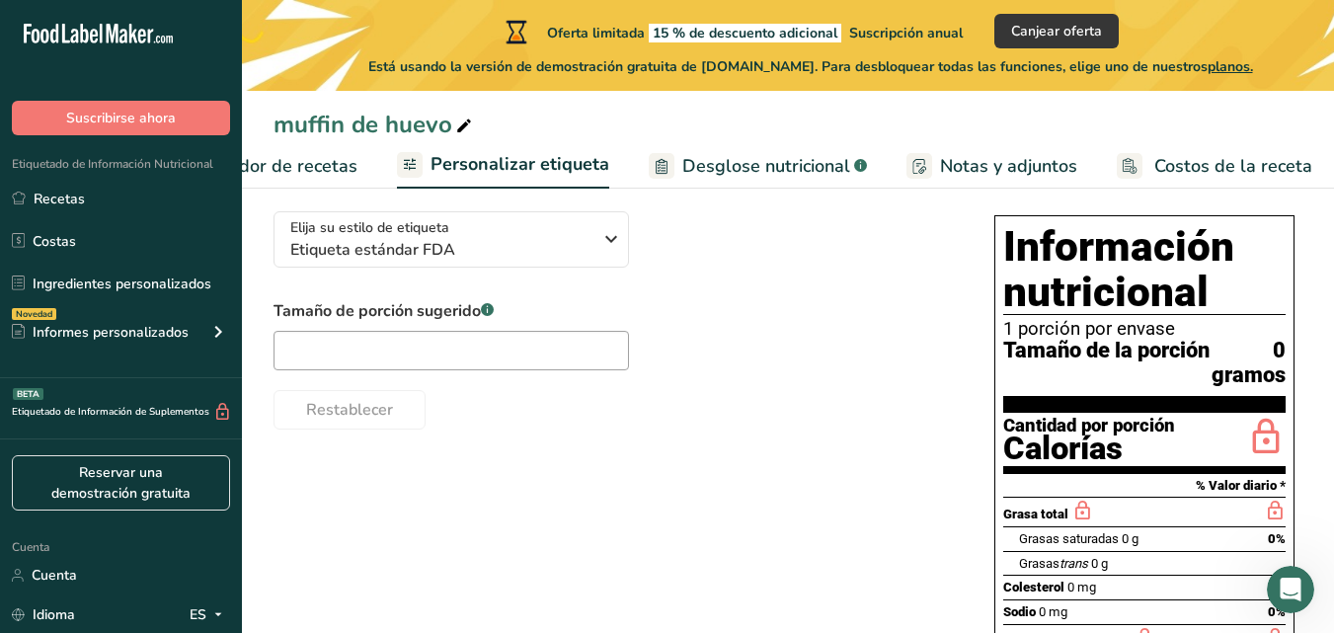
scroll to position [131, 0]
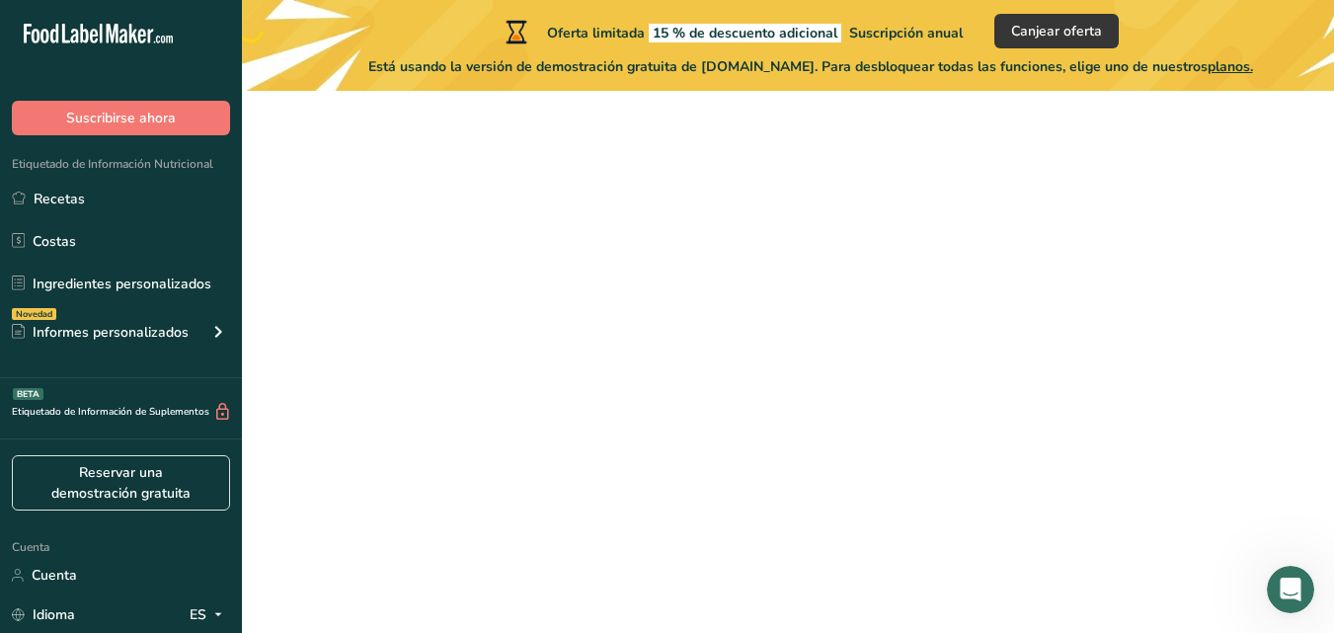
scroll to position [323, 0]
